Goal: Information Seeking & Learning: Learn about a topic

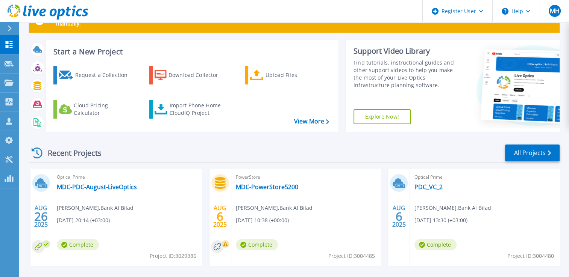
scroll to position [75, 0]
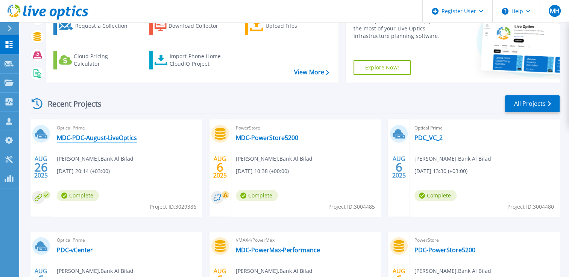
click at [124, 139] on link "MDC-PDC-August-LiveOptics" at bounding box center [97, 138] width 80 height 8
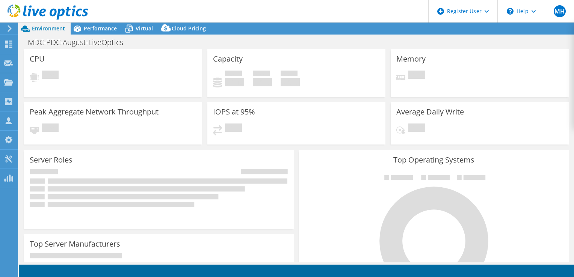
select select "[GEOGRAPHIC_DATA]"
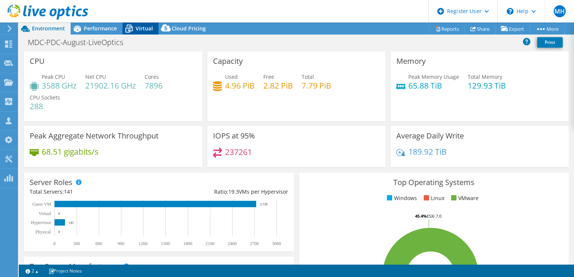
click at [131, 32] on icon at bounding box center [129, 28] width 13 height 13
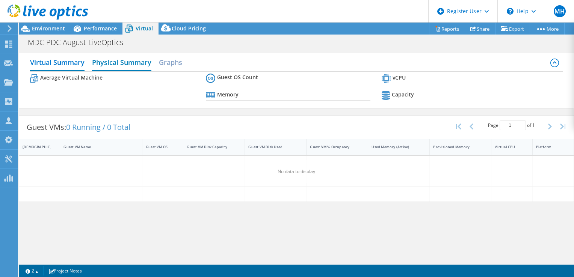
click at [123, 62] on h2 "Physical Summary" at bounding box center [121, 63] width 59 height 17
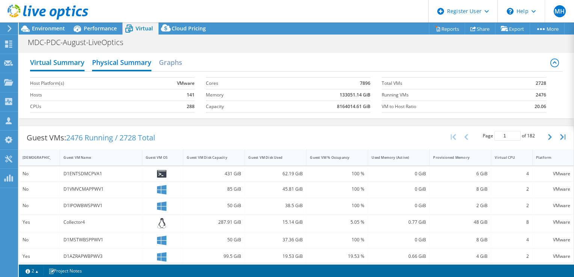
click at [70, 64] on h2 "Virtual Summary" at bounding box center [57, 63] width 55 height 17
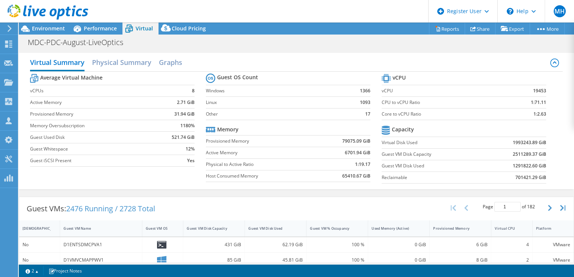
scroll to position [293, 0]
click at [48, 28] on span "Environment" at bounding box center [48, 28] width 33 height 7
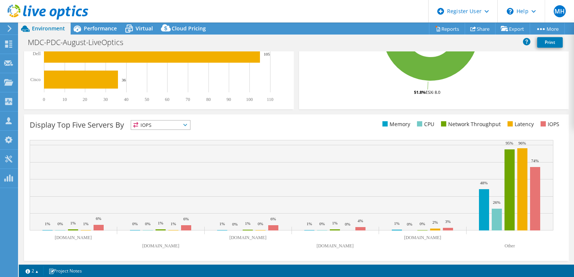
scroll to position [244, 0]
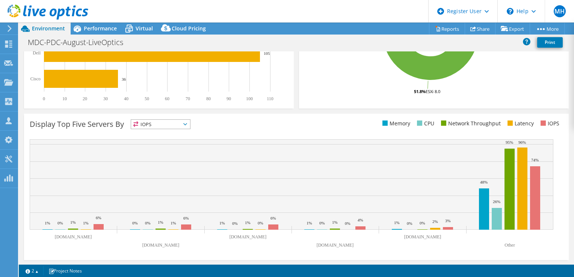
click at [180, 120] on div "IOPS IOPS" at bounding box center [161, 125] width 60 height 10
click at [259, 133] on div "Display Top Five Servers By IOPS IOPS" at bounding box center [296, 187] width 545 height 147
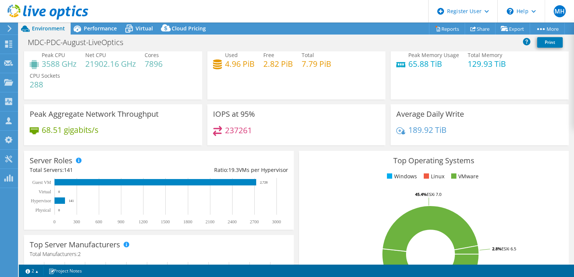
scroll to position [0, 0]
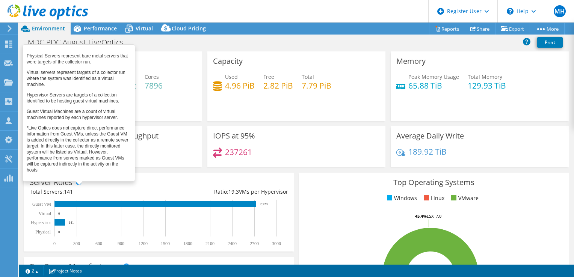
click at [78, 181] on span at bounding box center [78, 182] width 5 height 5
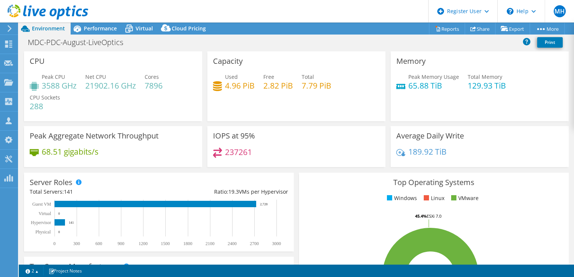
click at [114, 193] on div "Total Servers: 141" at bounding box center [94, 192] width 129 height 8
click at [143, 29] on span "Virtual" at bounding box center [144, 28] width 17 height 7
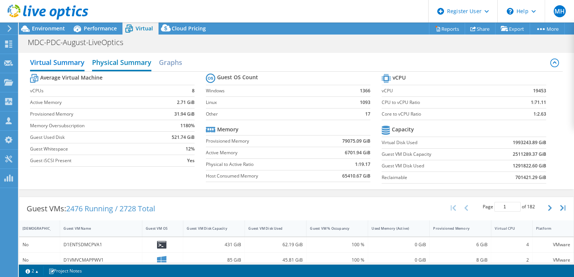
click at [126, 58] on h2 "Physical Summary" at bounding box center [121, 63] width 59 height 17
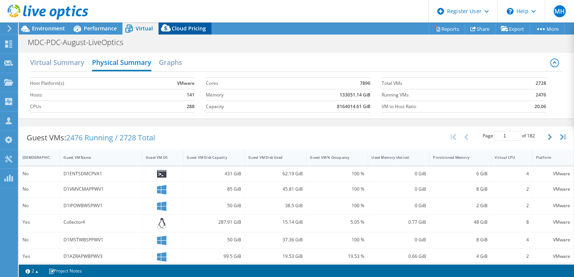
click at [195, 31] on span "Cloud Pricing" at bounding box center [189, 28] width 34 height 7
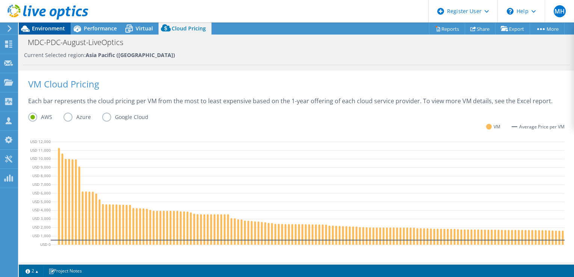
click at [52, 26] on span "Environment" at bounding box center [48, 28] width 33 height 7
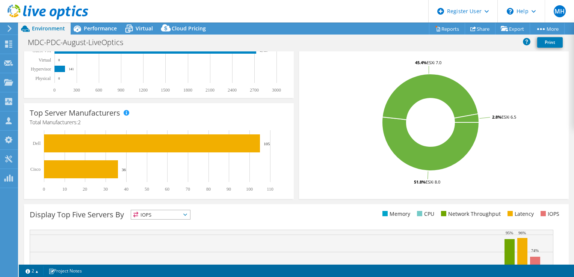
click at [146, 129] on div "Top Server Manufacturers Manufacturers are shown for physical servers and hyper…" at bounding box center [159, 151] width 270 height 96
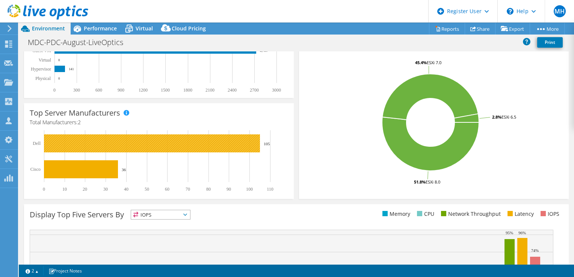
click at [151, 136] on rect at bounding box center [152, 144] width 216 height 18
